Goal: Task Accomplishment & Management: Manage account settings

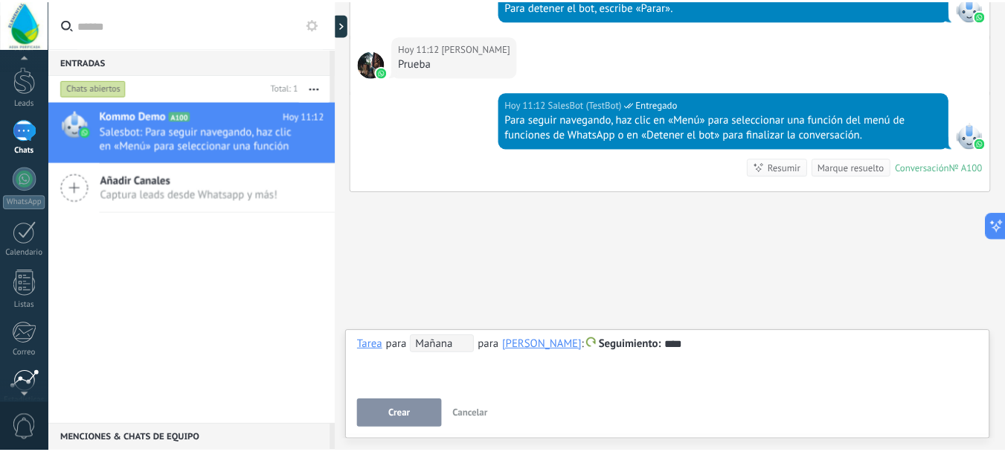
scroll to position [167, 0]
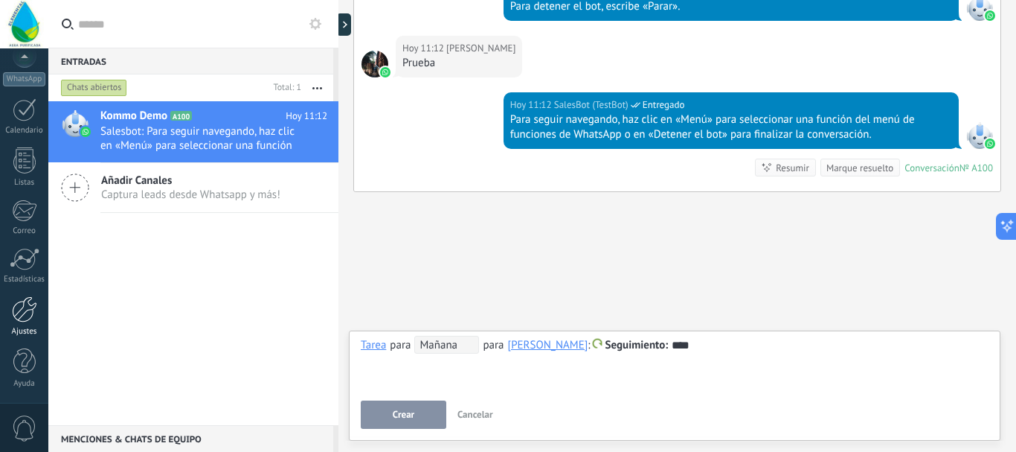
click at [28, 316] on div at bounding box center [24, 309] width 25 height 26
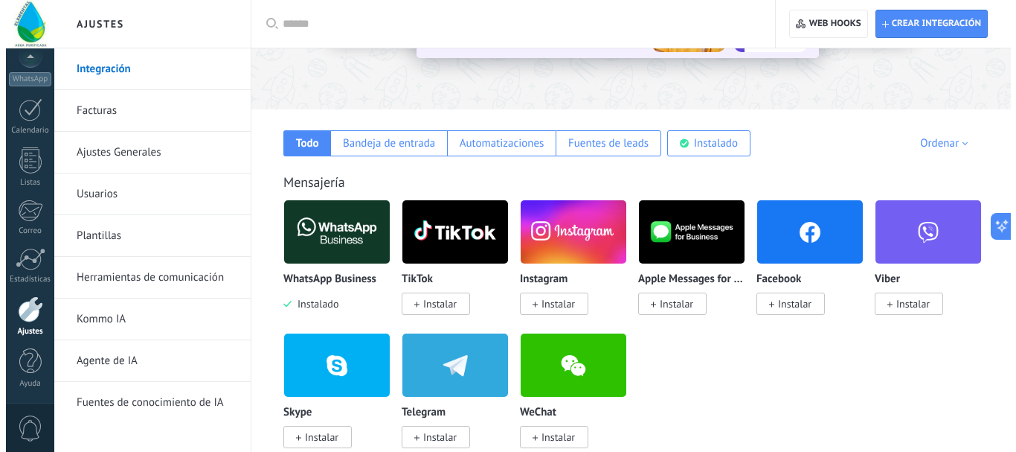
scroll to position [223, 0]
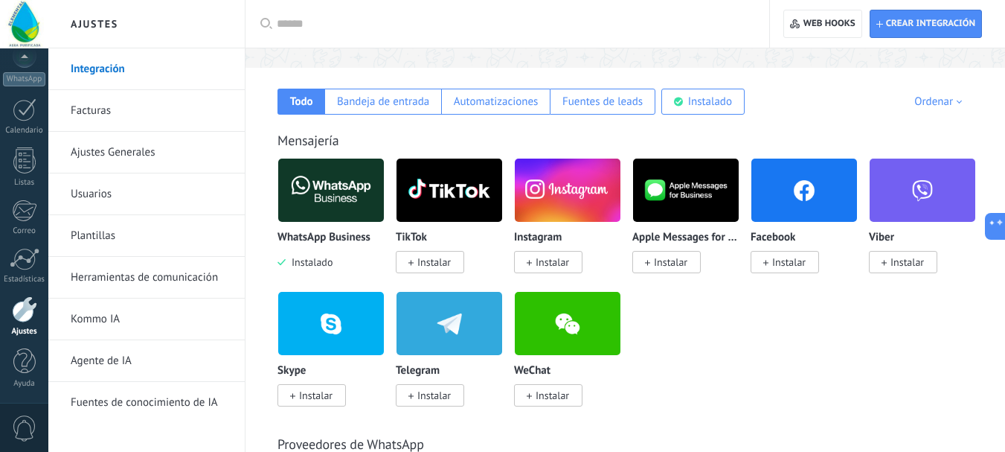
click at [328, 190] on img at bounding box center [331, 190] width 106 height 72
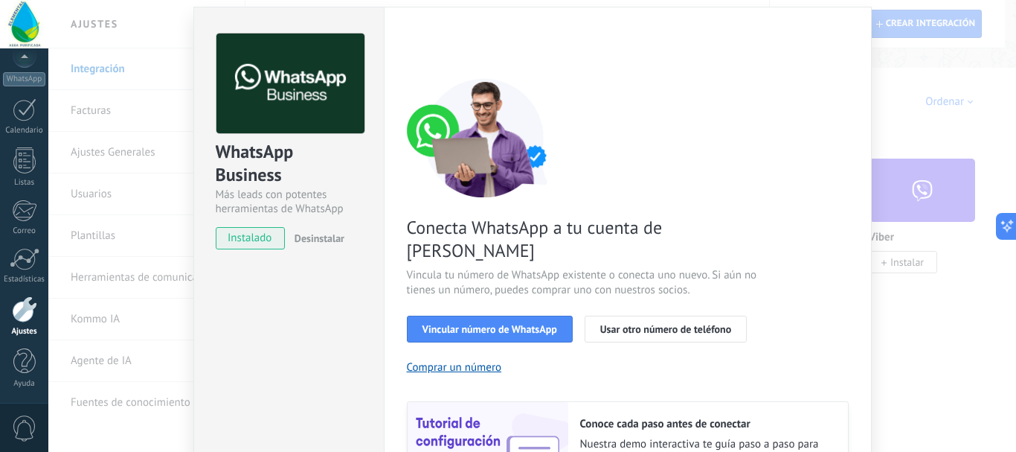
scroll to position [149, 0]
